Goal: Information Seeking & Learning: Learn about a topic

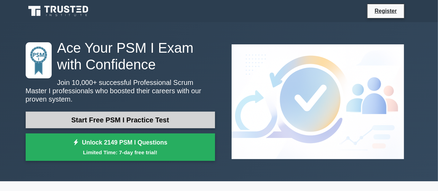
click at [107, 116] on link "Start Free PSM I Practice Test" at bounding box center [120, 120] width 189 height 17
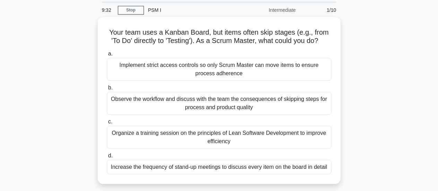
scroll to position [35, 0]
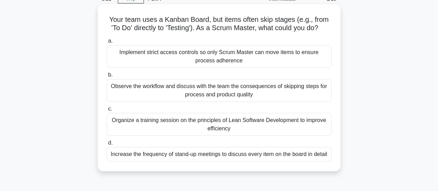
click at [263, 123] on div "Organize a training session on the principles of Lean Software Development to i…" at bounding box center [219, 124] width 225 height 23
click at [107, 111] on input "c. Organize a training session on the principles of Lean Software Development t…" at bounding box center [107, 109] width 0 height 5
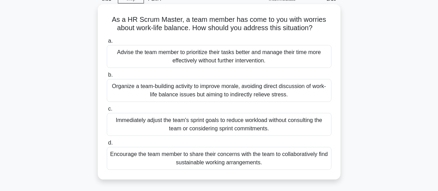
click at [260, 160] on div "Encourage the team member to share their concerns with the team to collaborativ…" at bounding box center [219, 158] width 225 height 23
click at [107, 145] on input "d. Encourage the team member to share their concerns with the team to collabora…" at bounding box center [107, 143] width 0 height 5
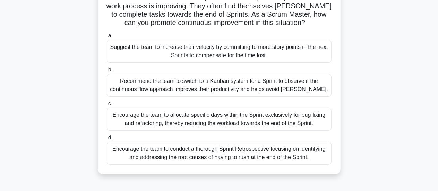
scroll to position [69, 0]
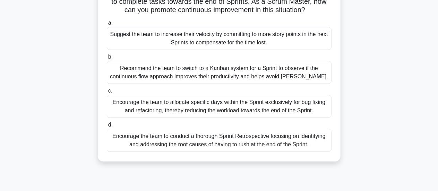
click at [279, 144] on div "Encourage the team to conduct a thorough Sprint Retrospective focusing on ident…" at bounding box center [219, 140] width 225 height 23
click at [107, 127] on input "d. Encourage the team to conduct a thorough Sprint Retrospective focusing on id…" at bounding box center [107, 125] width 0 height 5
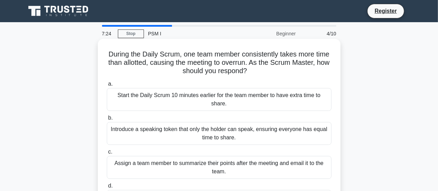
scroll to position [35, 0]
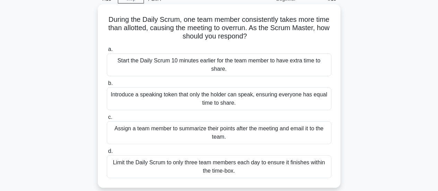
click at [205, 93] on div "Introduce a speaking token that only the holder can speak, ensuring everyone ha…" at bounding box center [219, 98] width 225 height 23
click at [107, 86] on input "b. Introduce a speaking token that only the holder can speak, ensuring everyone…" at bounding box center [107, 83] width 0 height 5
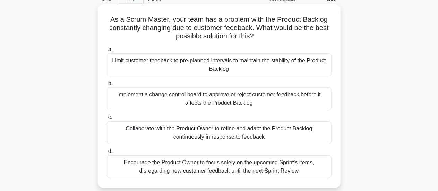
click at [178, 132] on div "Collaborate with the Product Owner to refine and adapt the Product Backlog cont…" at bounding box center [219, 132] width 225 height 23
click at [107, 120] on input "c. Collaborate with the Product Owner to refine and adapt the Product Backlog c…" at bounding box center [107, 117] width 0 height 5
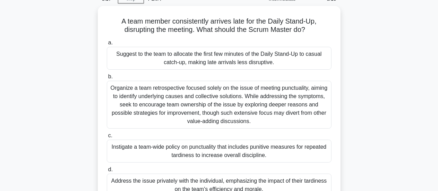
scroll to position [69, 0]
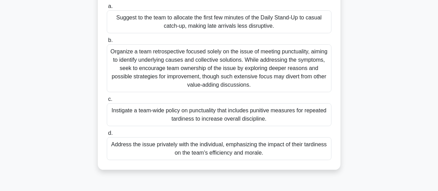
click at [283, 79] on div "Organize a team retrospective focused solely on the issue of meeting punctualit…" at bounding box center [219, 68] width 225 height 48
click at [107, 43] on input "b. Organize a team retrospective focused solely on the issue of meeting punctua…" at bounding box center [107, 40] width 0 height 5
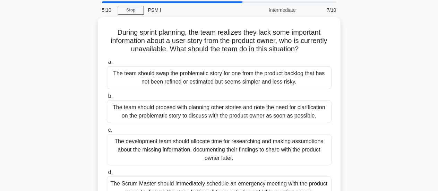
scroll to position [35, 0]
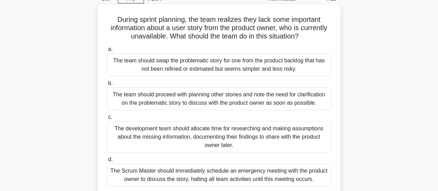
click at [233, 174] on div "The Scrum Master should immediately schedule an emergency meeting with the prod…" at bounding box center [219, 175] width 225 height 23
click at [107, 162] on input "d. The Scrum Master should immediately schedule an emergency meeting with the p…" at bounding box center [107, 159] width 0 height 5
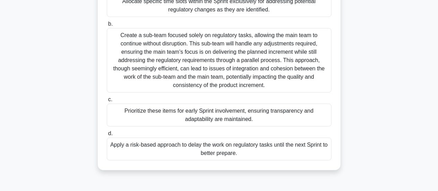
scroll to position [69, 0]
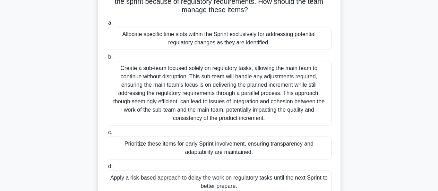
click at [220, 102] on div "Create a sub-team focused solely on regulatory tasks, allowing the main team to…" at bounding box center [219, 93] width 225 height 64
click at [107, 59] on input "b. Create a sub-team focused solely on regulatory tasks, allowing the main team…" at bounding box center [107, 57] width 0 height 5
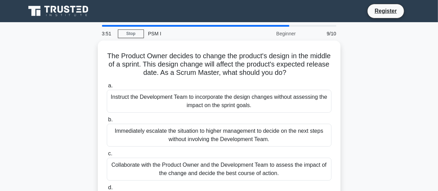
scroll to position [35, 0]
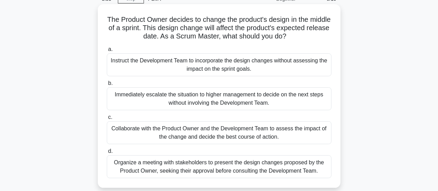
click at [225, 131] on div "Collaborate with the Product Owner and the Development Team to assess the impac…" at bounding box center [219, 132] width 225 height 23
click at [107, 120] on input "c. Collaborate with the Product Owner and the Development Team to assess the im…" at bounding box center [107, 117] width 0 height 5
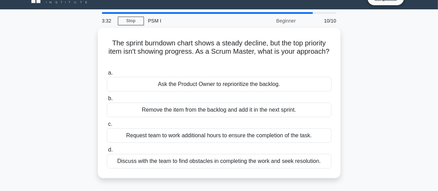
scroll to position [0, 0]
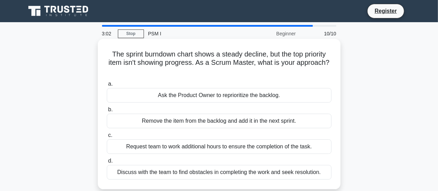
click at [300, 174] on div "Discuss with the team to find obstacles in completing the work and seek resolut…" at bounding box center [219, 172] width 225 height 15
click at [107, 163] on input "d. Discuss with the team to find obstacles in completing the work and seek reso…" at bounding box center [107, 161] width 0 height 5
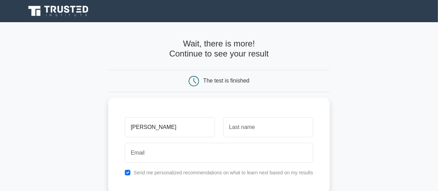
type input "[PERSON_NAME]"
type input "Dutta"
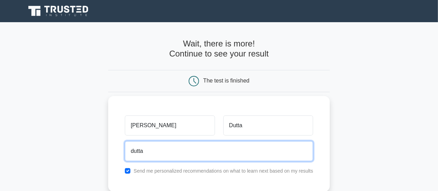
type input "duttaarindam88@gmail.com"
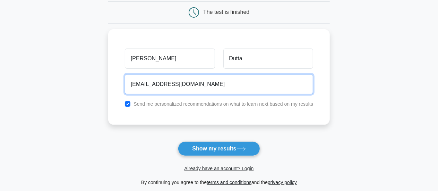
scroll to position [69, 0]
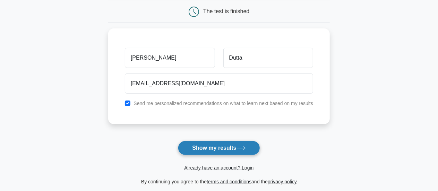
click at [220, 149] on button "Show my results" at bounding box center [219, 148] width 82 height 15
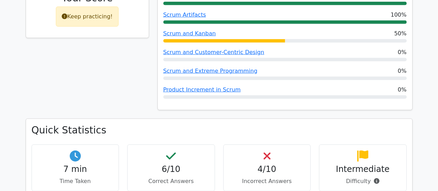
scroll to position [416, 0]
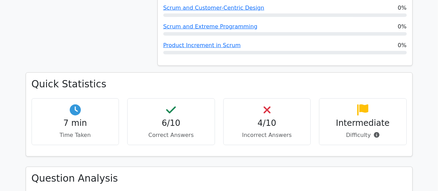
click at [268, 120] on h4 "4/10" at bounding box center [267, 123] width 76 height 10
click at [268, 119] on h4 "4/10" at bounding box center [267, 123] width 76 height 10
click at [285, 115] on div "4/10 Incorrect Answers" at bounding box center [267, 121] width 88 height 47
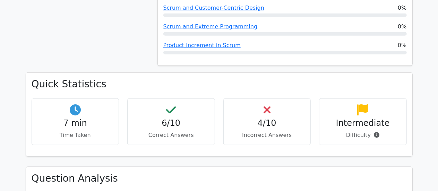
click at [258, 120] on h4 "4/10" at bounding box center [267, 123] width 76 height 10
click at [282, 120] on h4 "4/10" at bounding box center [267, 123] width 76 height 10
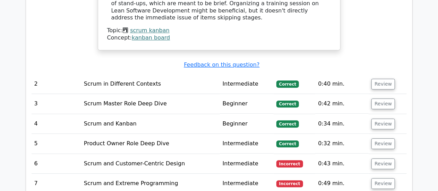
scroll to position [936, 0]
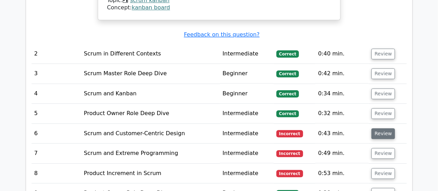
click at [382, 128] on button "Review" at bounding box center [383, 133] width 24 height 11
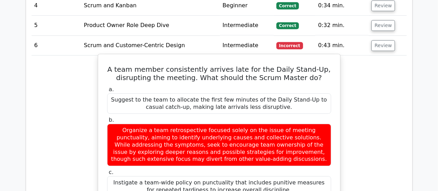
scroll to position [1040, 0]
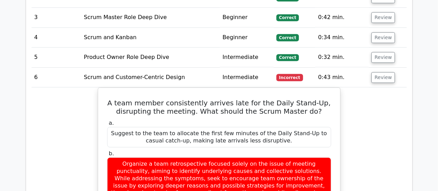
scroll to position [936, 0]
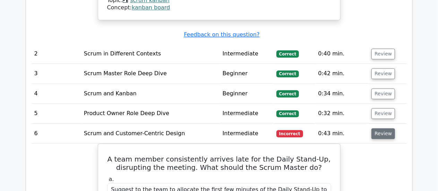
click at [376, 128] on button "Review" at bounding box center [383, 133] width 24 height 11
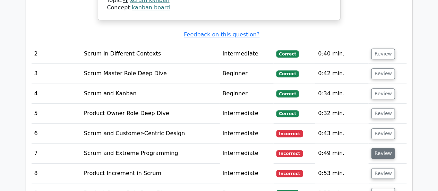
click at [377, 148] on button "Review" at bounding box center [383, 153] width 24 height 11
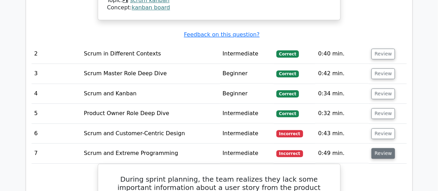
click at [379, 148] on button "Review" at bounding box center [383, 153] width 24 height 11
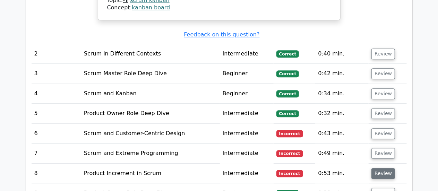
click at [381, 168] on button "Review" at bounding box center [383, 173] width 24 height 11
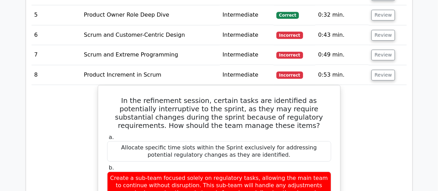
scroll to position [1075, 0]
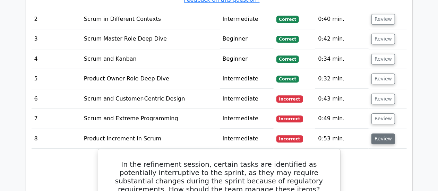
click at [380, 133] on button "Review" at bounding box center [383, 138] width 24 height 11
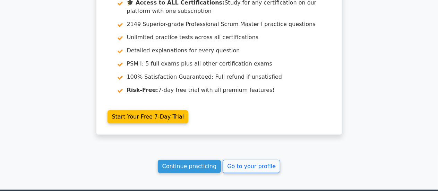
scroll to position [1282, 0]
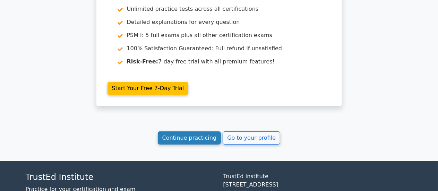
click at [183, 131] on link "Continue practicing" at bounding box center [189, 137] width 63 height 13
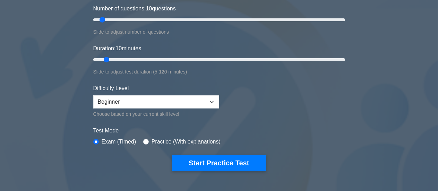
scroll to position [104, 0]
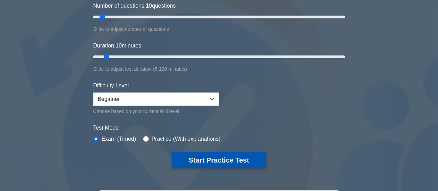
click at [208, 160] on button "Start Practice Test" at bounding box center [219, 160] width 94 height 16
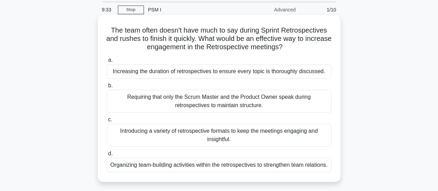
scroll to position [35, 0]
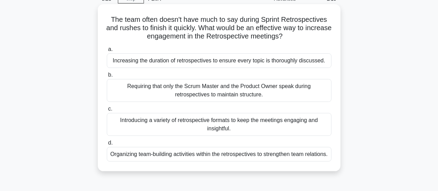
click at [191, 129] on div "Introducing a variety of retrospective formats to keep the meetings engaging an…" at bounding box center [219, 124] width 225 height 23
click at [107, 111] on input "c. Introducing a variety of retrospective formats to keep the meetings engaging…" at bounding box center [107, 109] width 0 height 5
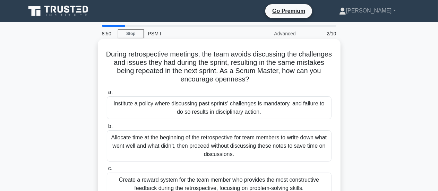
scroll to position [69, 0]
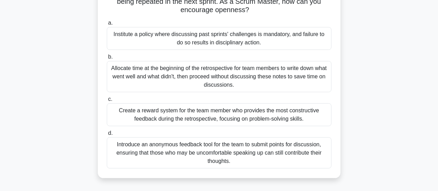
click at [200, 156] on div "Introduce an anonymous feedback tool for the team to submit points for discussi…" at bounding box center [219, 152] width 225 height 31
click at [107, 136] on input "d. Introduce an anonymous feedback tool for the team to submit points for discu…" at bounding box center [107, 133] width 0 height 5
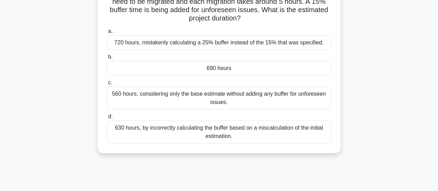
scroll to position [0, 0]
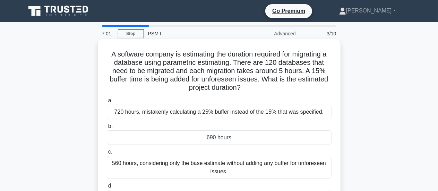
click at [221, 140] on div "690 hours" at bounding box center [219, 137] width 225 height 15
click at [107, 129] on input "b. 690 hours" at bounding box center [107, 126] width 0 height 5
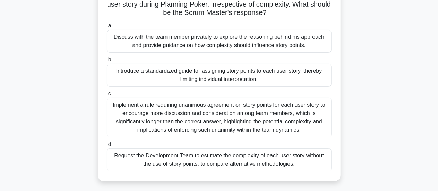
scroll to position [69, 0]
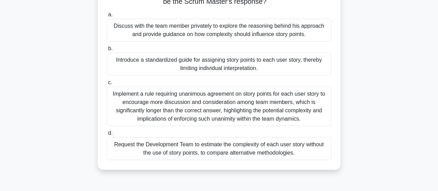
click at [228, 71] on div "Introduce a standardized guide for assigning story points to each user story, t…" at bounding box center [219, 64] width 225 height 23
click at [107, 51] on input "b. Introduce a standardized guide for assigning story points to each user story…" at bounding box center [107, 48] width 0 height 5
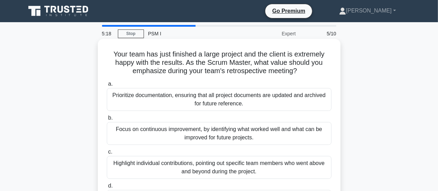
scroll to position [35, 0]
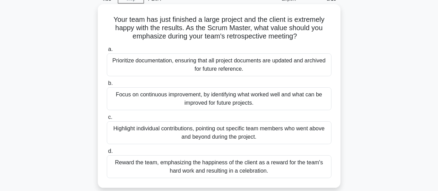
click at [216, 99] on div "Focus on continuous improvement, by identifying what worked well and what can b…" at bounding box center [219, 98] width 225 height 23
click at [107, 86] on input "b. Focus on continuous improvement, by identifying what worked well and what ca…" at bounding box center [107, 83] width 0 height 5
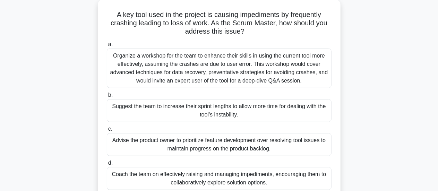
scroll to position [69, 0]
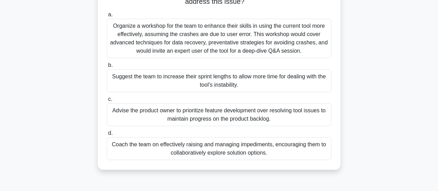
click at [293, 151] on div "Coach the team on effectively raising and managing impediments, encouraging the…" at bounding box center [219, 148] width 225 height 23
click at [107, 136] on input "d. Coach the team on effectively raising and managing impediments, encouraging …" at bounding box center [107, 133] width 0 height 5
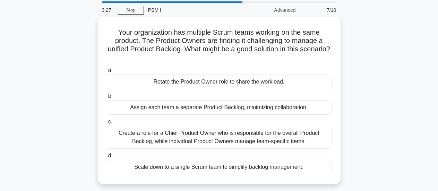
scroll to position [35, 0]
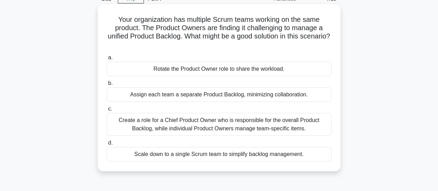
click at [298, 156] on div "Scale down to a single Scrum team to simplify backlog management." at bounding box center [219, 154] width 225 height 15
click at [107, 145] on input "d. Scale down to a single Scrum team to simplify backlog management." at bounding box center [107, 143] width 0 height 5
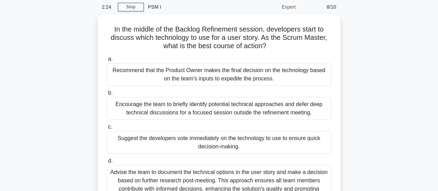
scroll to position [69, 0]
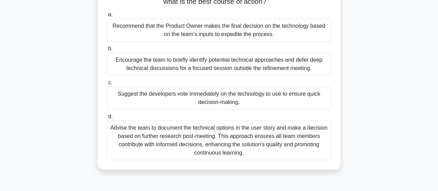
click at [208, 152] on div "Advise the team to document the technical options in the user story and make a …" at bounding box center [219, 141] width 225 height 40
click at [107, 119] on input "d. Advise the team to document the technical options in the user story and make…" at bounding box center [107, 116] width 0 height 5
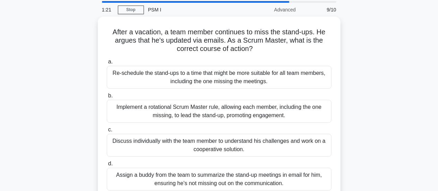
scroll to position [35, 0]
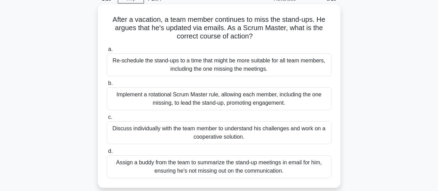
click at [193, 130] on div "Discuss individually with the team member to understand his challenges and work…" at bounding box center [219, 132] width 225 height 23
click at [107, 120] on input "c. Discuss individually with the team member to understand his challenges and w…" at bounding box center [107, 117] width 0 height 5
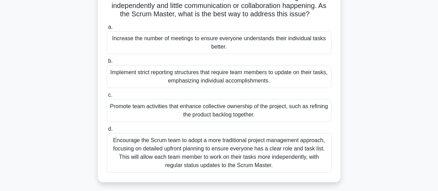
scroll to position [69, 0]
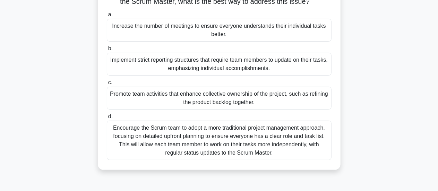
click at [148, 97] on div "Promote team activities that enhance collective ownership of the project, such …" at bounding box center [219, 98] width 225 height 23
click at [107, 85] on input "c. Promote team activities that enhance collective ownership of the project, su…" at bounding box center [107, 82] width 0 height 5
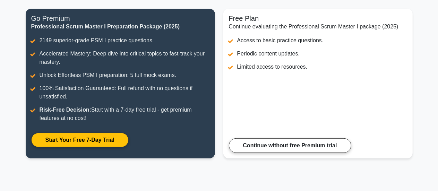
scroll to position [102, 0]
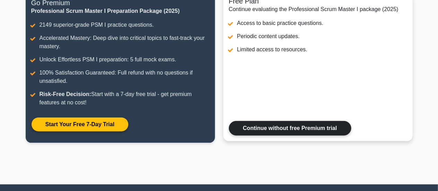
click at [309, 129] on link "Continue without free Premium trial" at bounding box center [290, 128] width 122 height 15
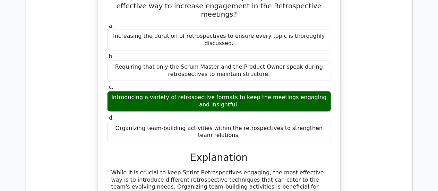
scroll to position [555, 0]
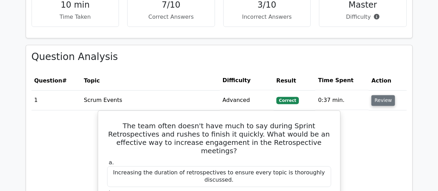
click at [374, 98] on button "Review" at bounding box center [383, 100] width 24 height 11
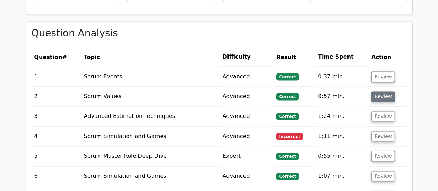
scroll to position [589, 0]
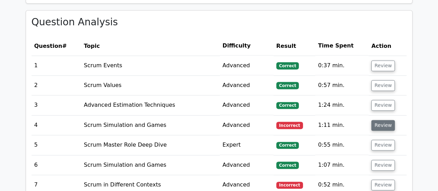
click at [383, 125] on button "Review" at bounding box center [383, 125] width 24 height 11
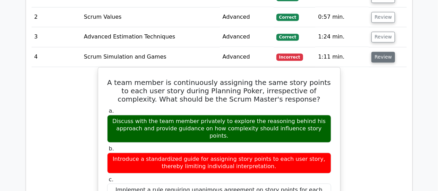
scroll to position [659, 0]
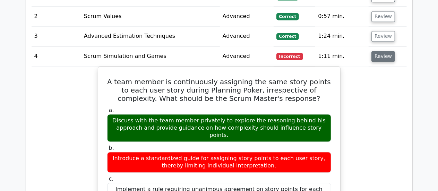
click at [378, 58] on button "Review" at bounding box center [383, 56] width 24 height 11
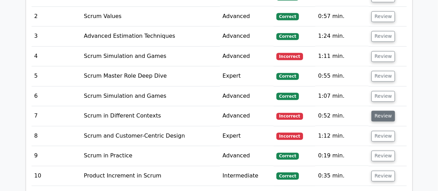
click at [384, 115] on button "Review" at bounding box center [383, 116] width 24 height 11
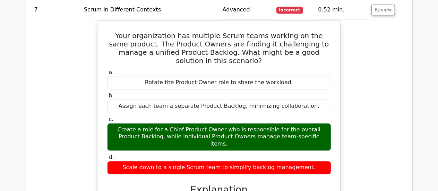
scroll to position [693, 0]
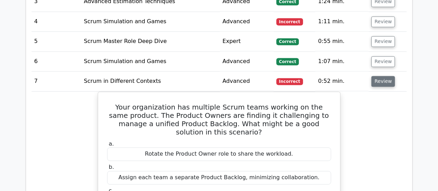
click at [375, 84] on button "Review" at bounding box center [383, 81] width 24 height 11
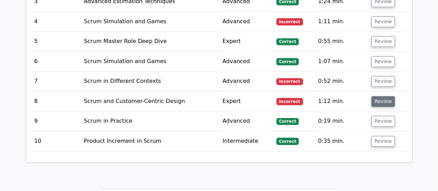
click at [382, 102] on button "Review" at bounding box center [383, 101] width 24 height 11
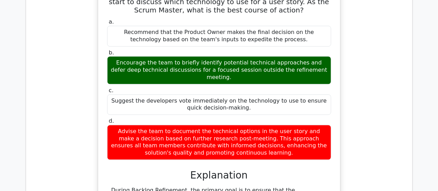
scroll to position [832, 0]
